Goal: Information Seeking & Learning: Check status

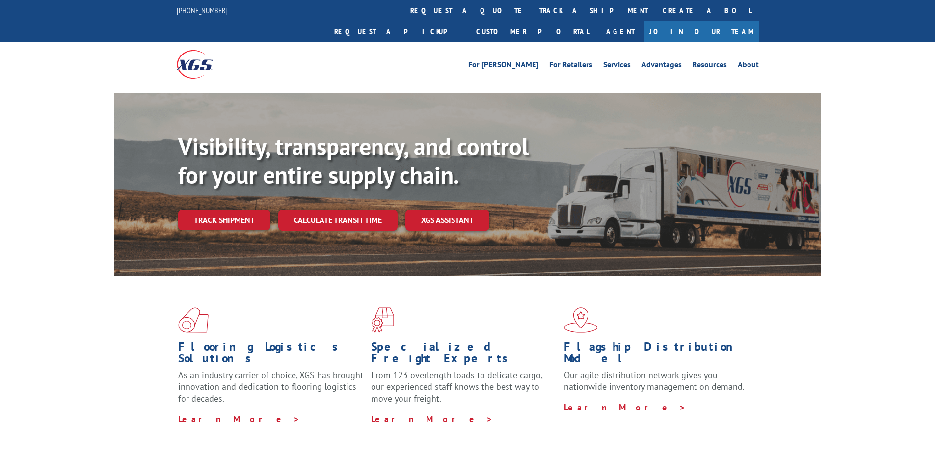
click at [249, 212] on div "Visibility, transparency, and control for your entire supply chain. Track shipm…" at bounding box center [499, 201] width 643 height 137
click at [249, 210] on link "Track shipment" at bounding box center [224, 220] width 92 height 21
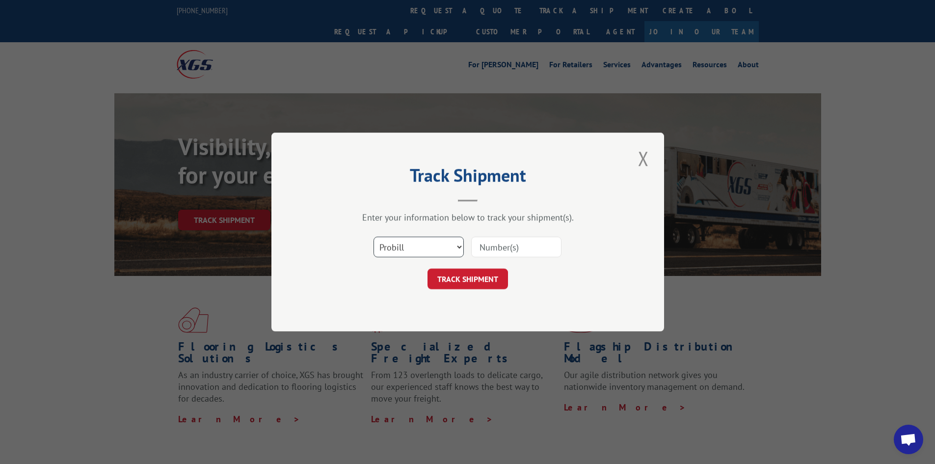
click at [454, 246] on select "Select category... Probill BOL PO" at bounding box center [418, 247] width 90 height 21
select select "bol"
click at [373, 237] on select "Select category... Probill BOL PO" at bounding box center [418, 247] width 90 height 21
paste input "17508089"
type input "17508089"
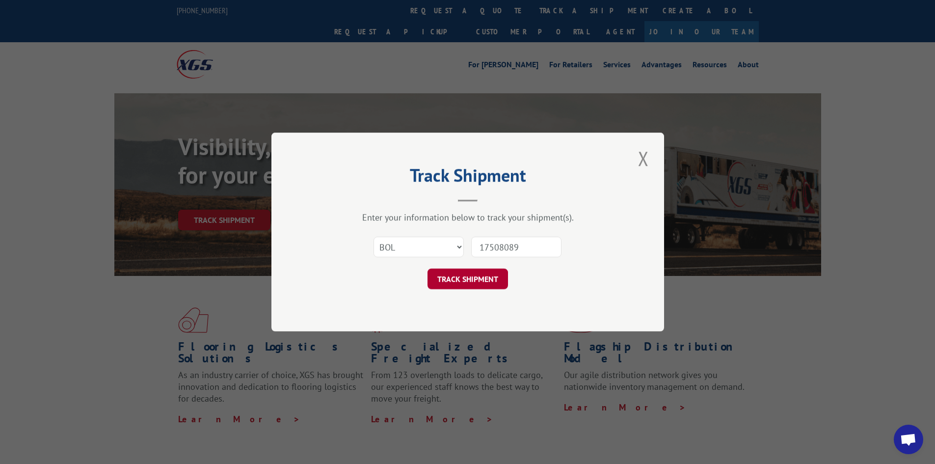
click at [477, 278] on button "TRACK SHIPMENT" at bounding box center [467, 278] width 80 height 21
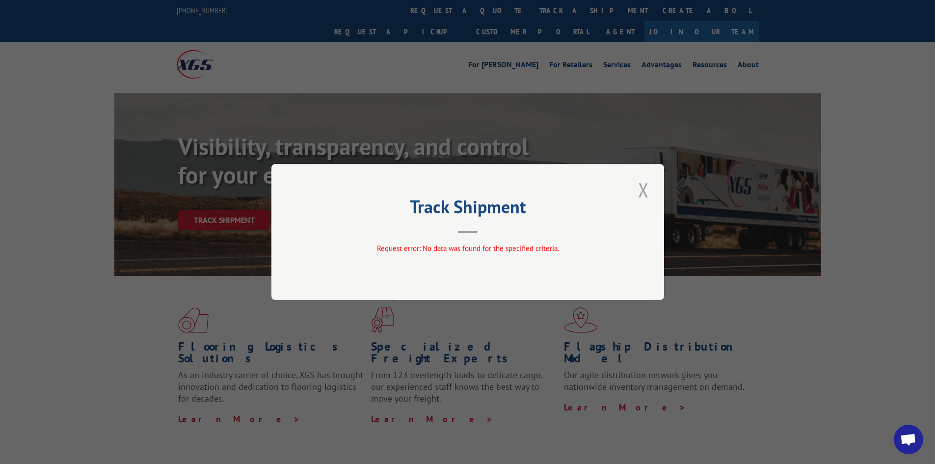
click at [647, 188] on button "Close modal" at bounding box center [643, 189] width 17 height 27
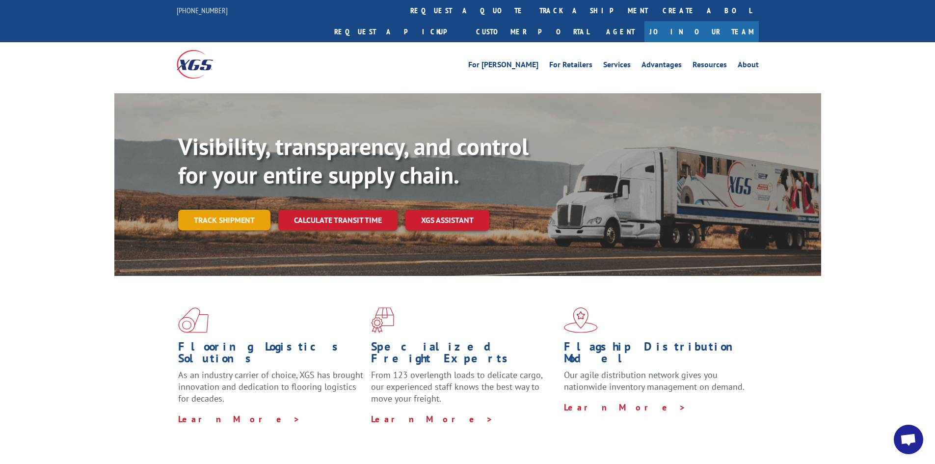
click at [224, 210] on link "Track shipment" at bounding box center [224, 220] width 92 height 21
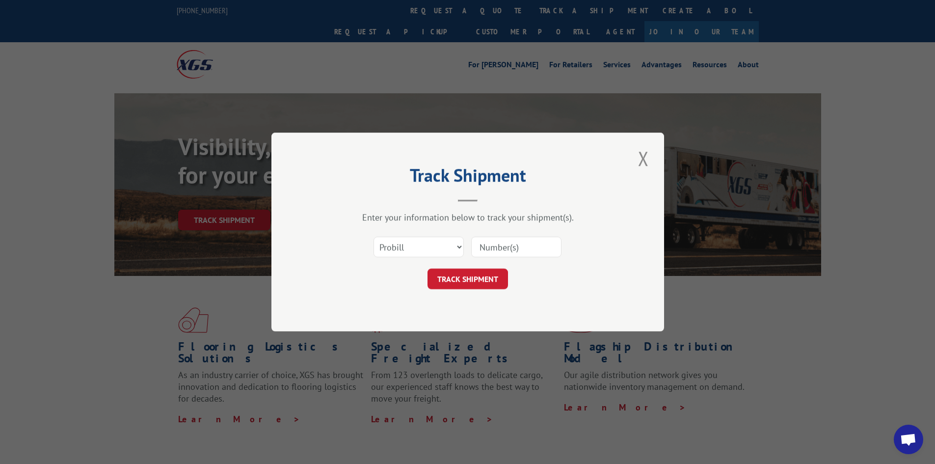
paste input "17508089"
type input "17508089"
click at [466, 283] on button "TRACK SHIPMENT" at bounding box center [467, 278] width 80 height 21
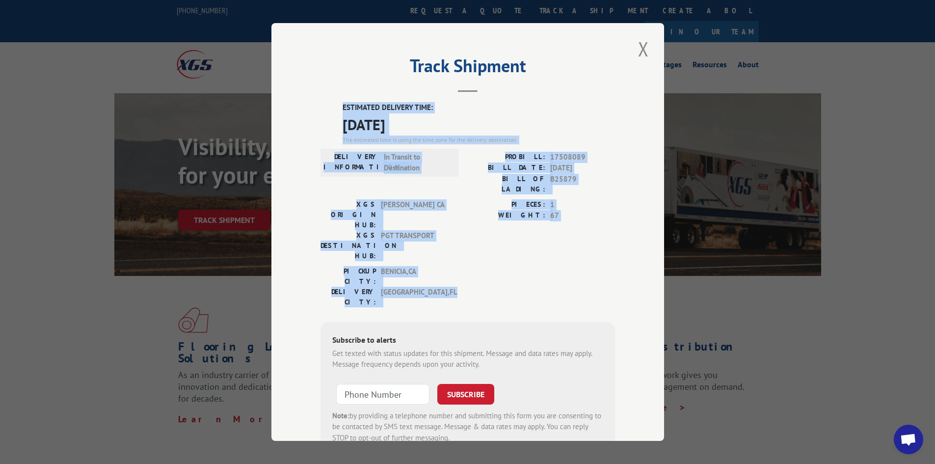
drag, startPoint x: 334, startPoint y: 104, endPoint x: 540, endPoint y: 240, distance: 246.9
click at [540, 240] on div "ESTIMATED DELIVERY TIME: [DATE] The estimated time is using the time zone for t…" at bounding box center [467, 278] width 294 height 353
copy div "ESTIMATED DELIVERY TIME: [DATE] The estimated time is using the time zone for t…"
